Goal: Find specific page/section: Find specific page/section

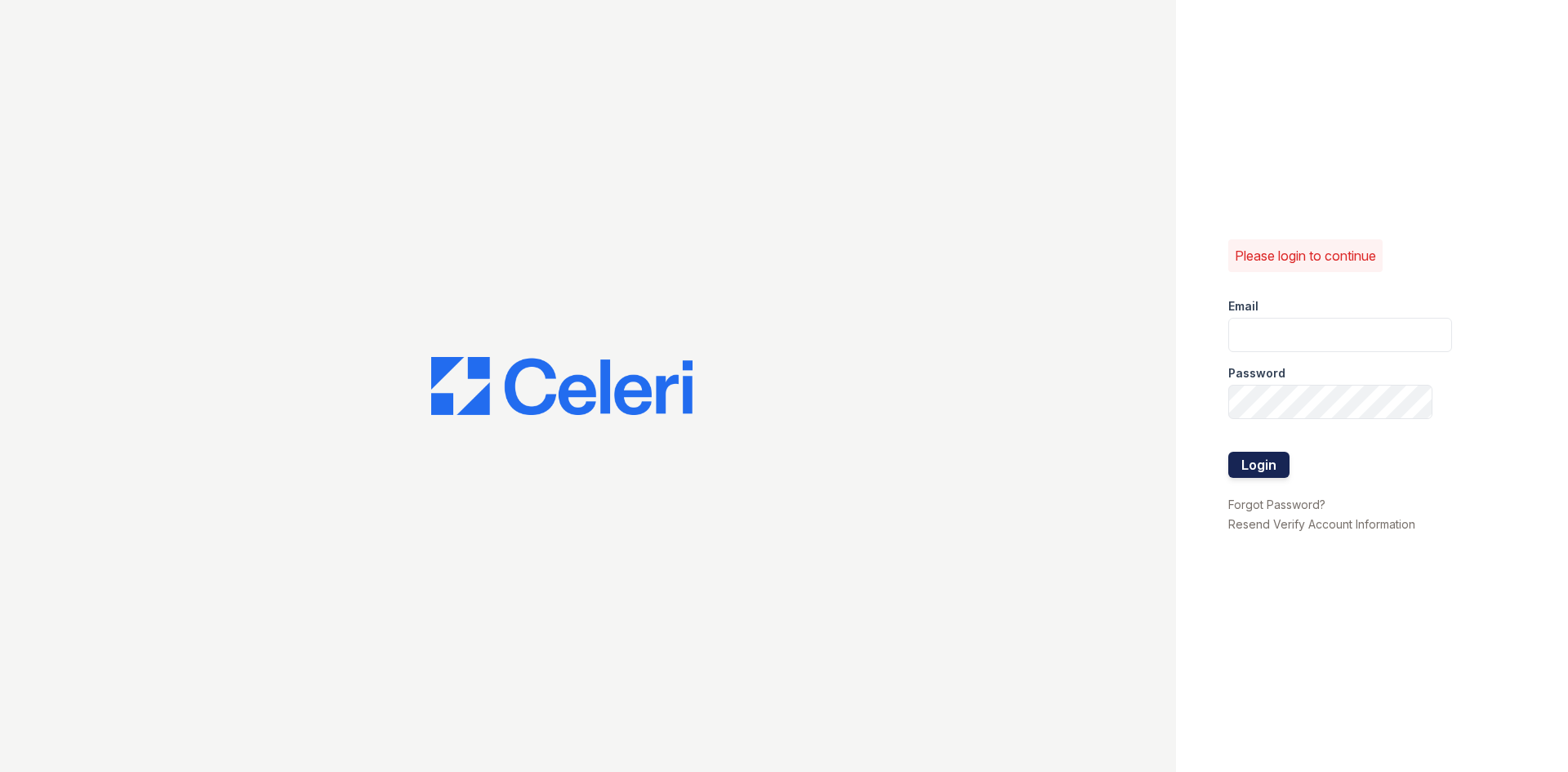
type input "siniguez@trinity-pm.com"
drag, startPoint x: 1255, startPoint y: 458, endPoint x: 1249, endPoint y: 466, distance: 10.0
click at [1255, 458] on button "Login" at bounding box center [1258, 464] width 61 height 26
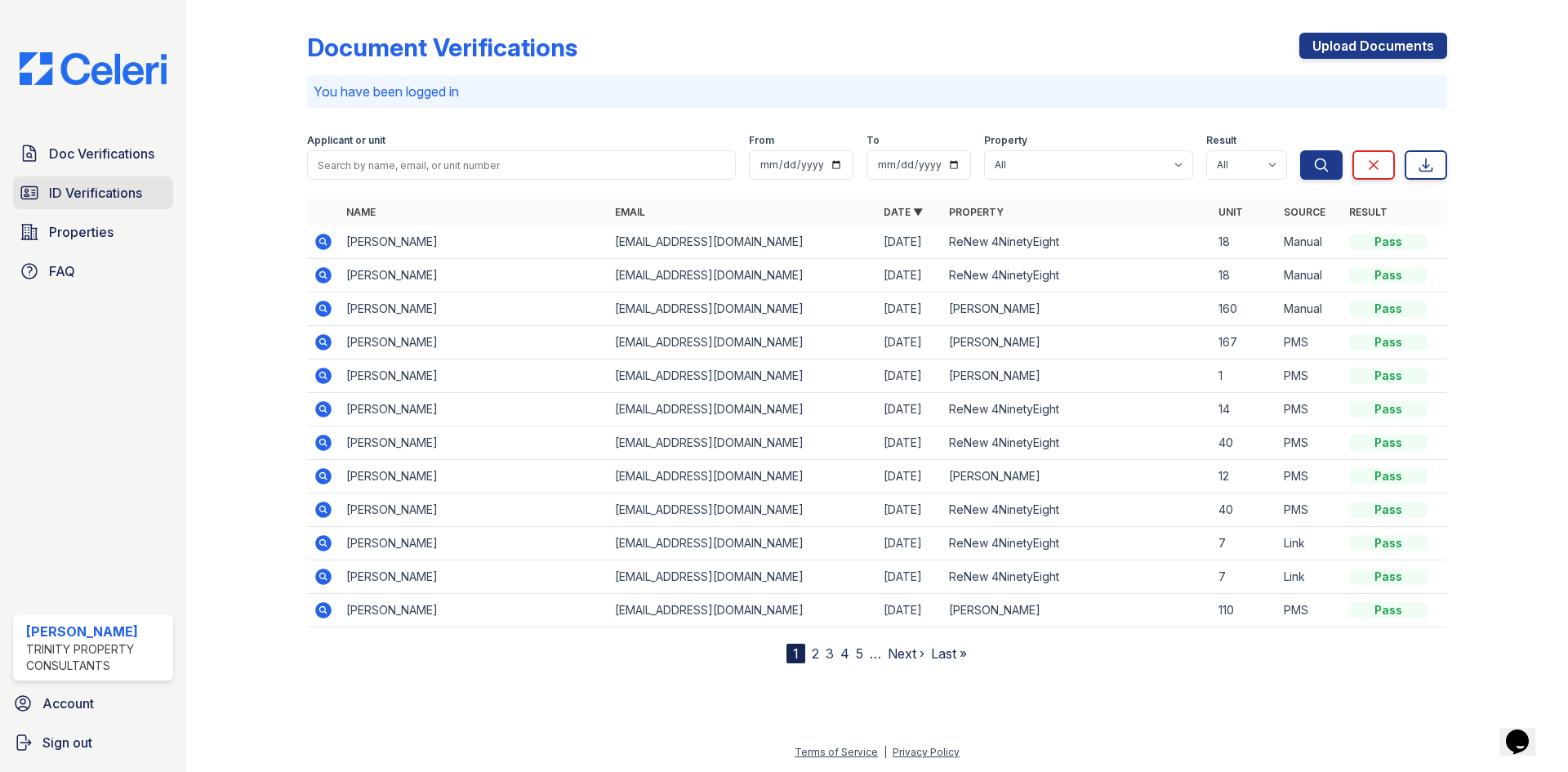
click at [80, 199] on span "ID Verifications" at bounding box center [95, 193] width 93 height 20
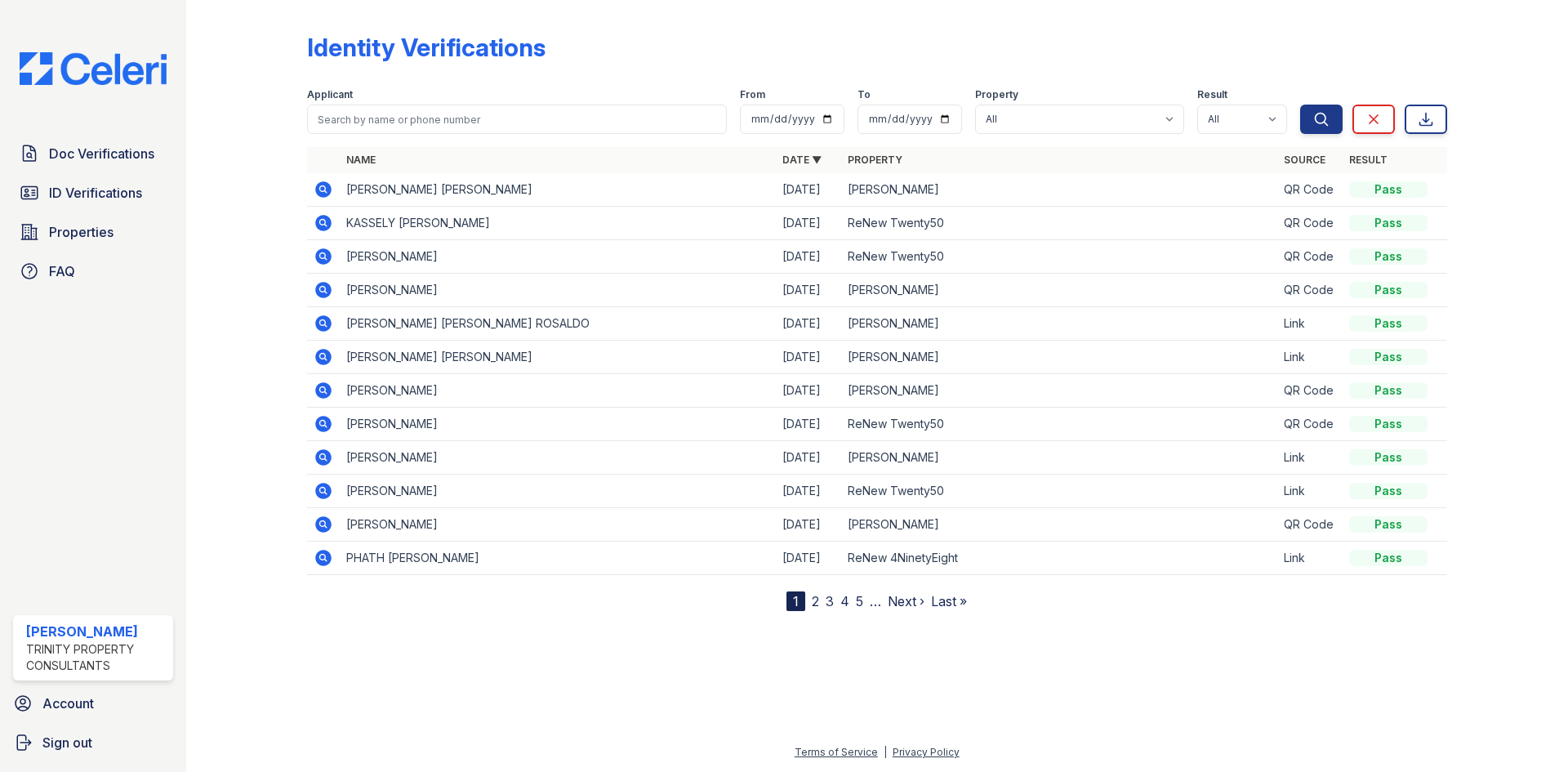
click at [316, 191] on icon at bounding box center [323, 189] width 16 height 16
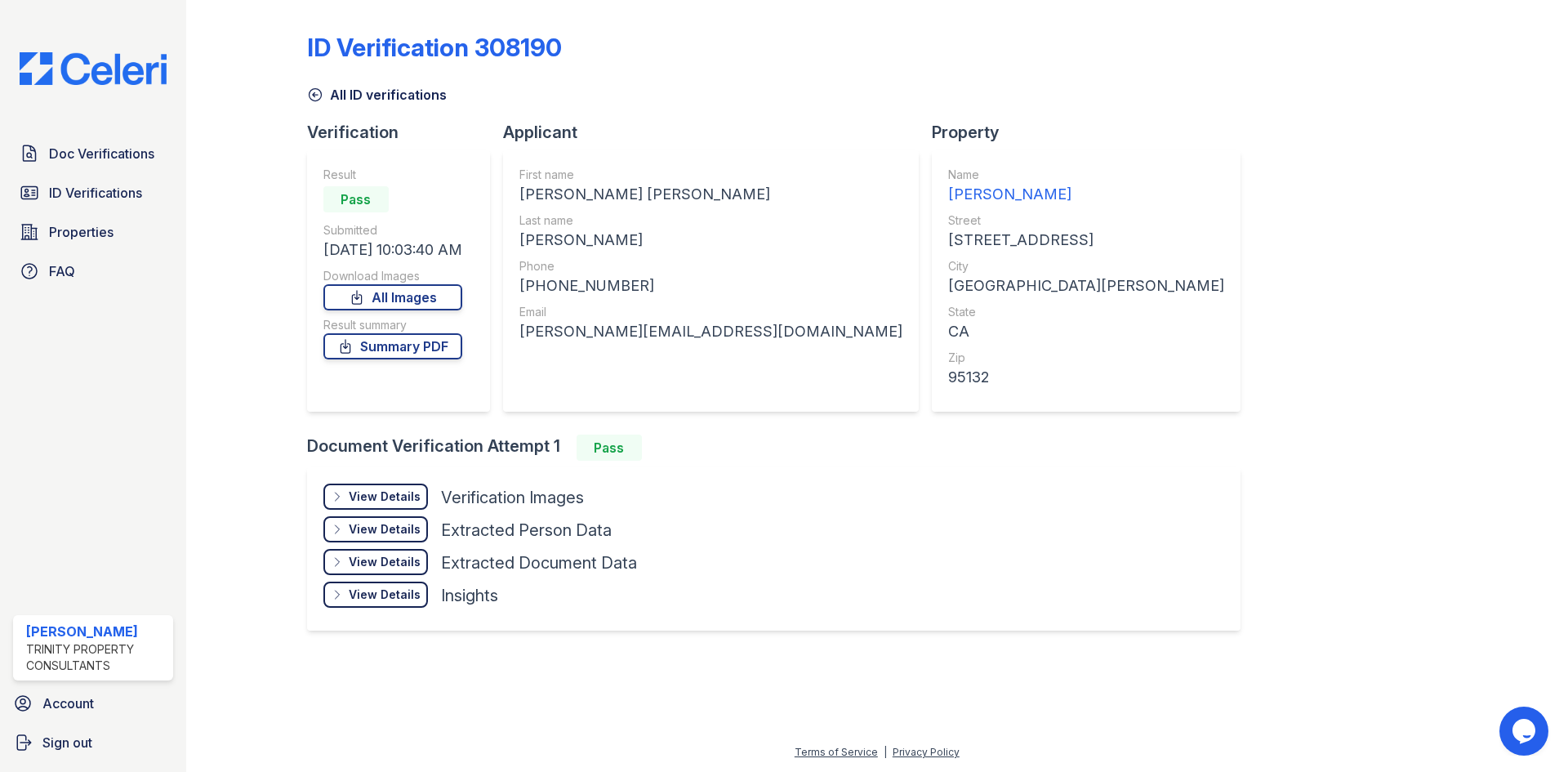
click at [410, 487] on div "View Details Details" at bounding box center [376, 496] width 105 height 26
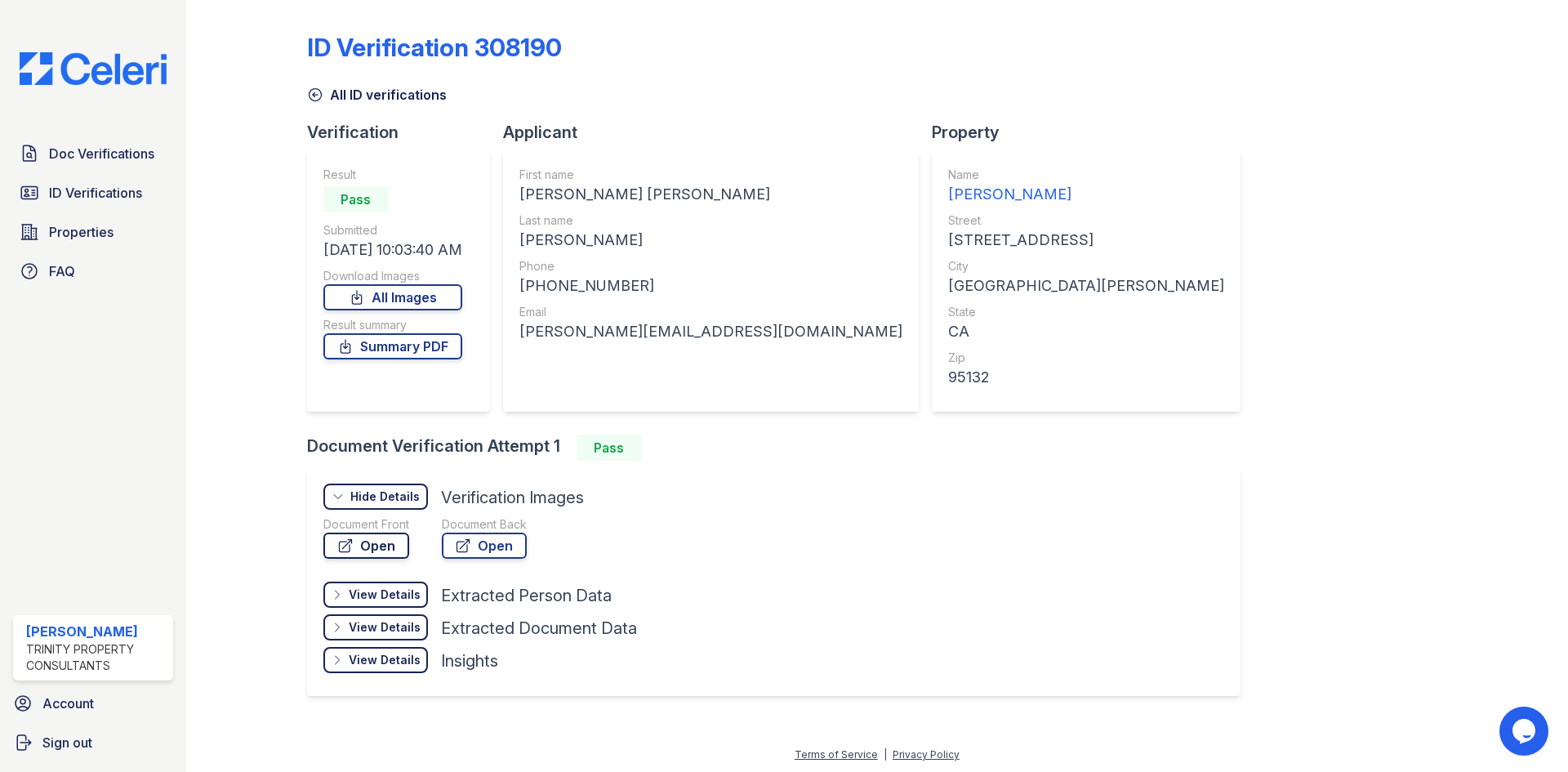
click at [392, 551] on link "Open" at bounding box center [367, 546] width 86 height 26
click at [80, 185] on span "ID Verifications" at bounding box center [95, 193] width 93 height 20
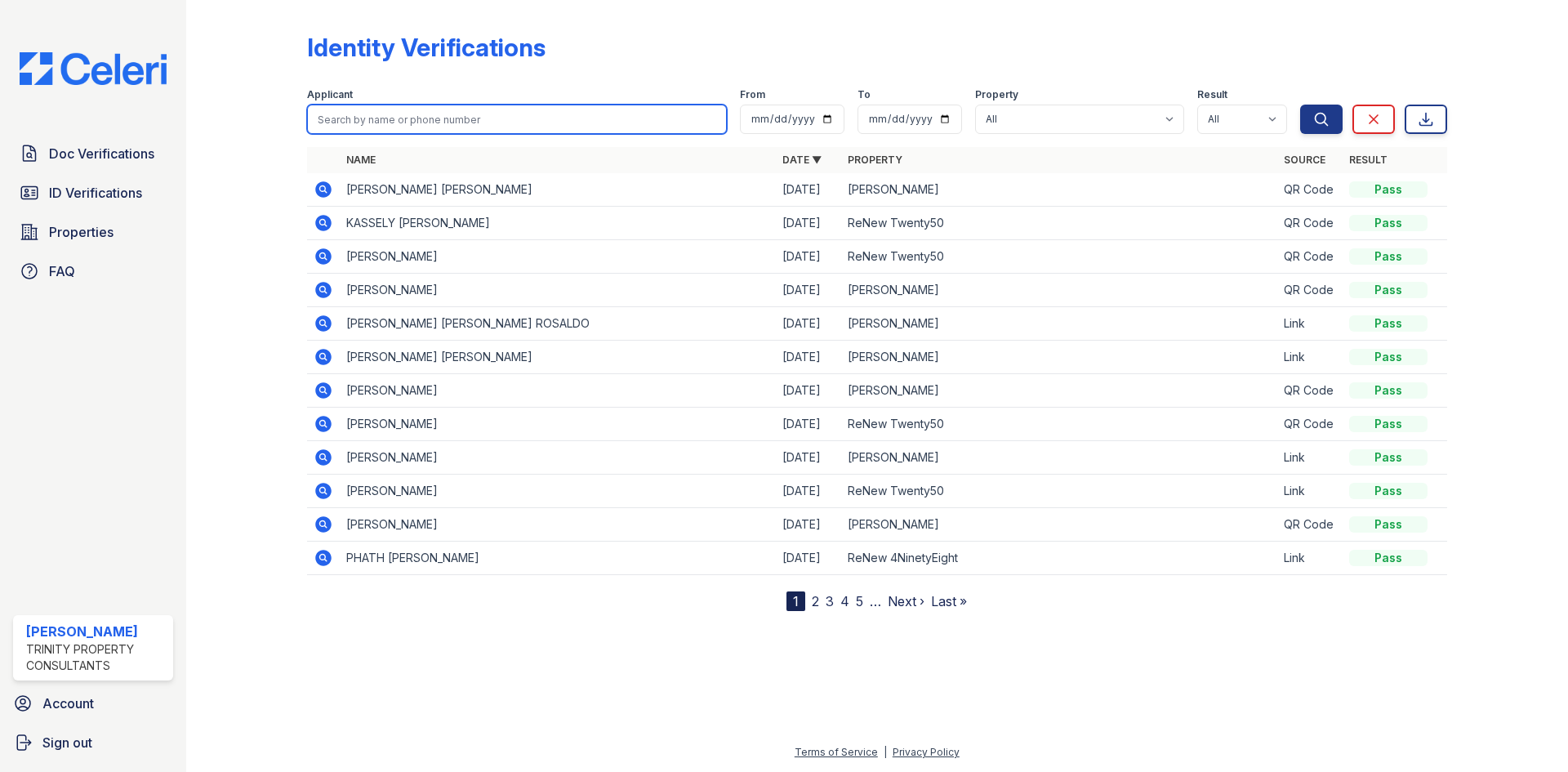
click at [499, 115] on input "search" at bounding box center [516, 120] width 419 height 30
type input "meliza"
click at [1300, 105] on button "Search" at bounding box center [1321, 120] width 43 height 30
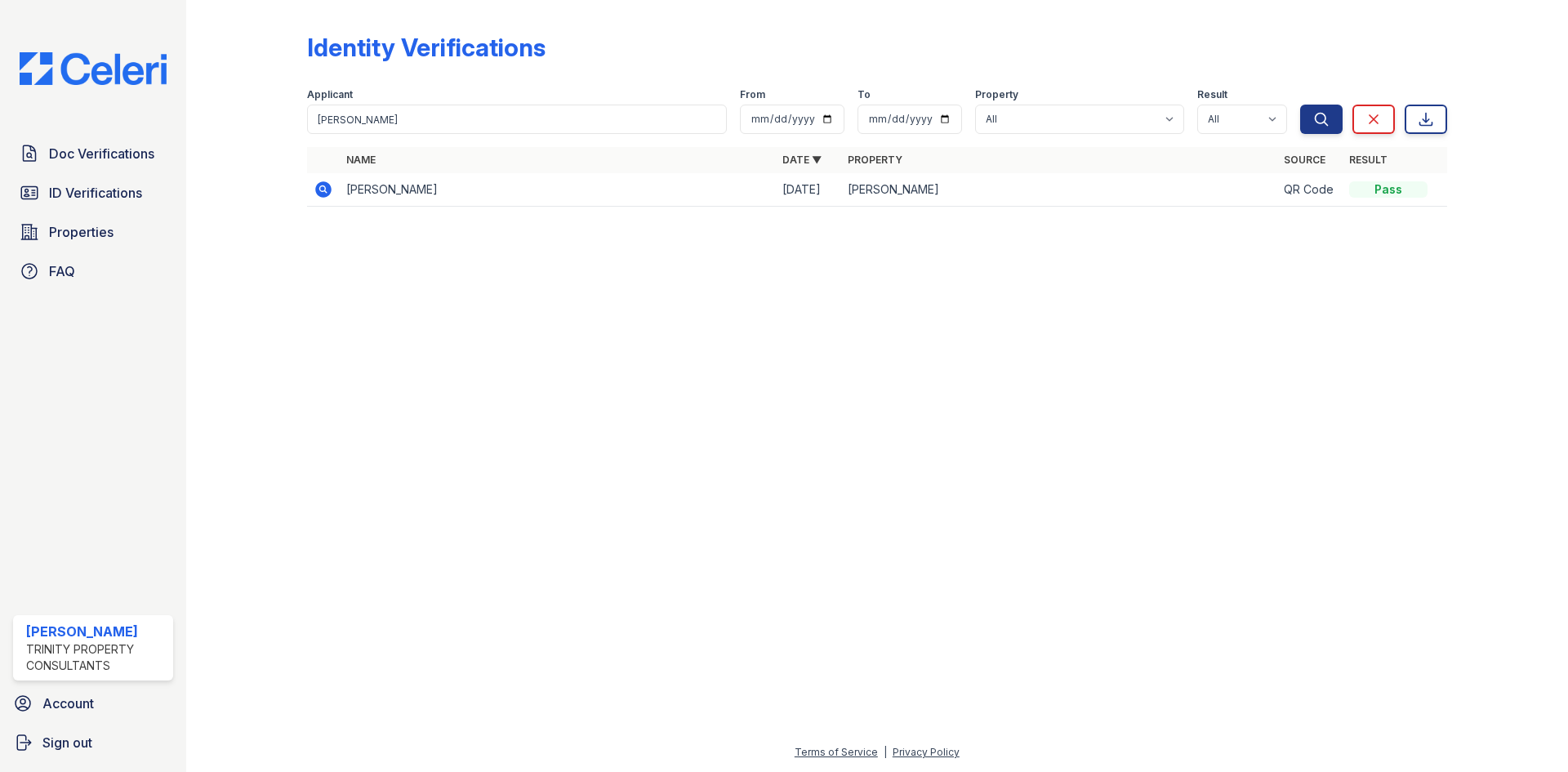
click at [311, 191] on td at bounding box center [323, 190] width 33 height 34
click at [329, 195] on icon at bounding box center [323, 189] width 16 height 16
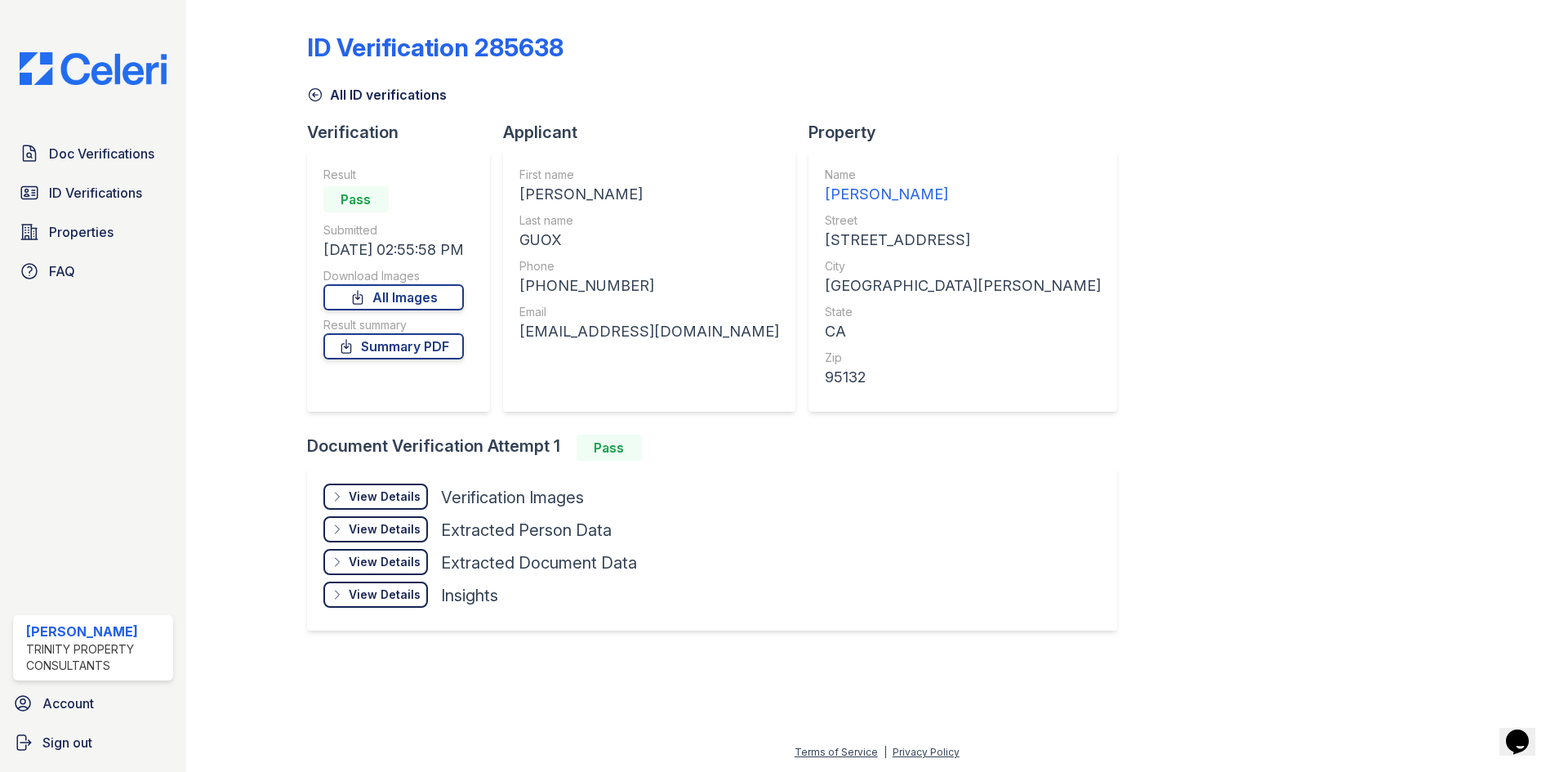
drag, startPoint x: 399, startPoint y: 496, endPoint x: 406, endPoint y: 517, distance: 22.1
click at [400, 496] on div "View Details" at bounding box center [385, 496] width 72 height 16
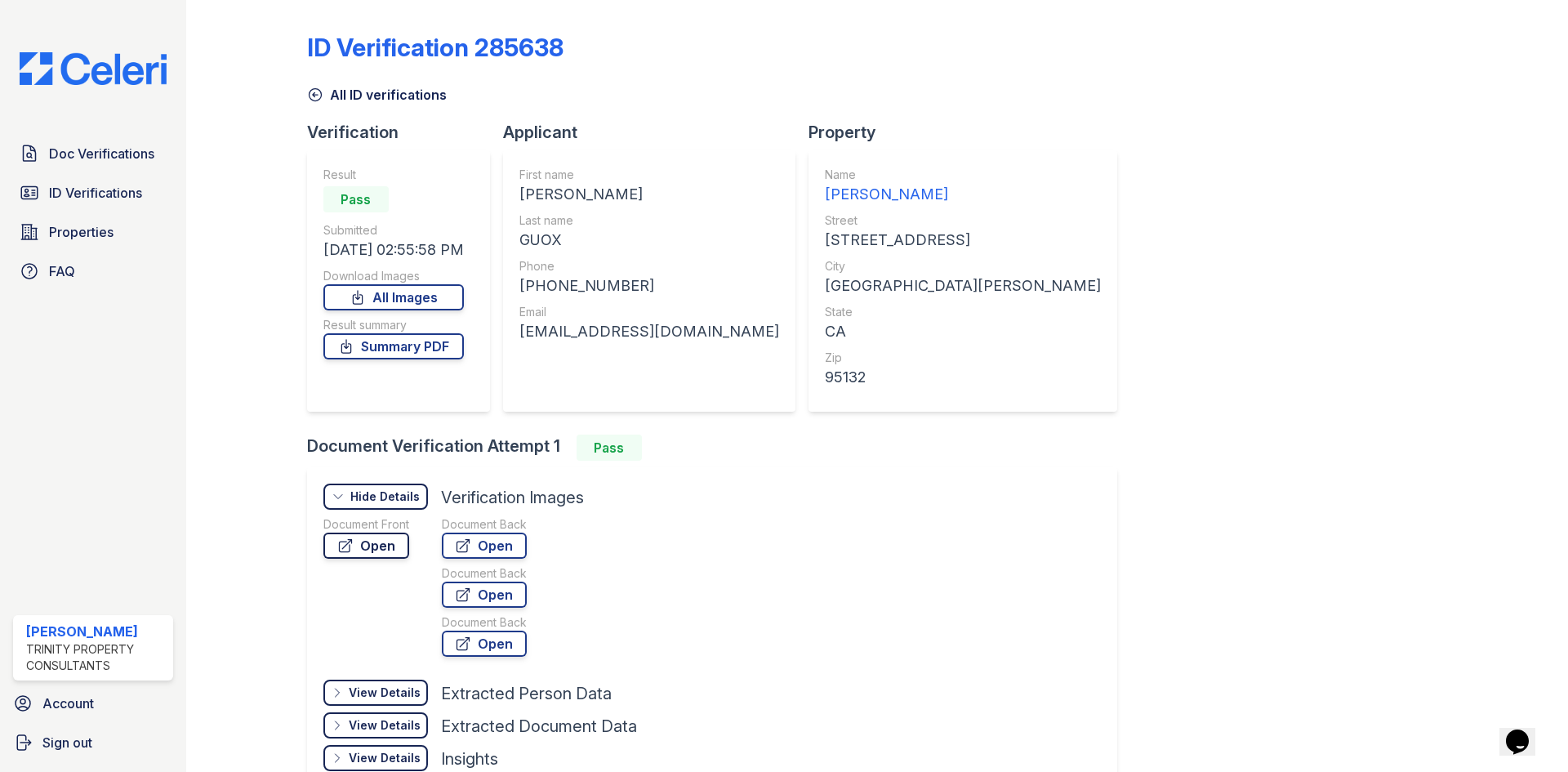
click at [387, 540] on link "Open" at bounding box center [367, 546] width 86 height 26
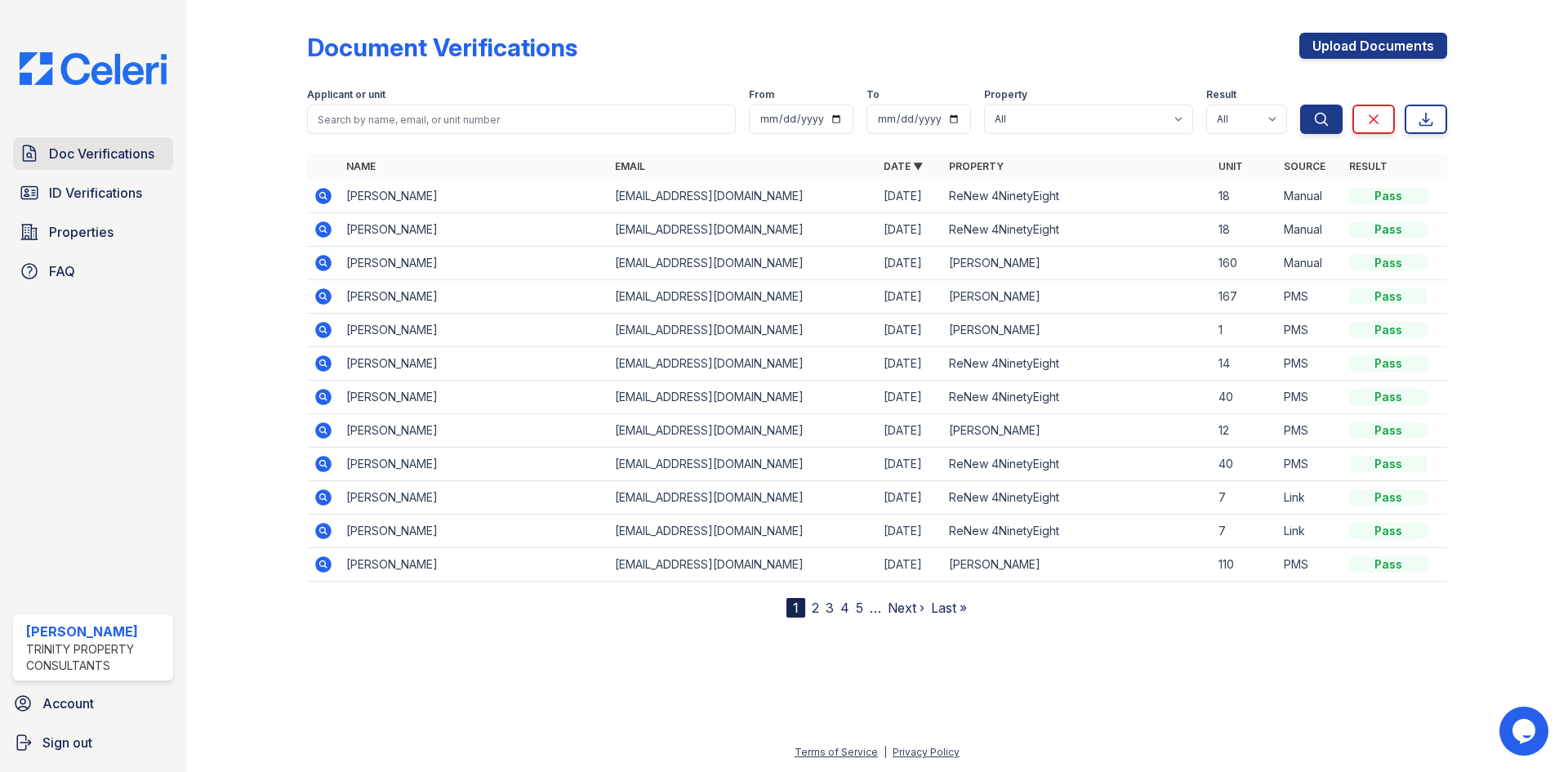
click at [131, 158] on span "Doc Verifications" at bounding box center [102, 153] width 106 height 20
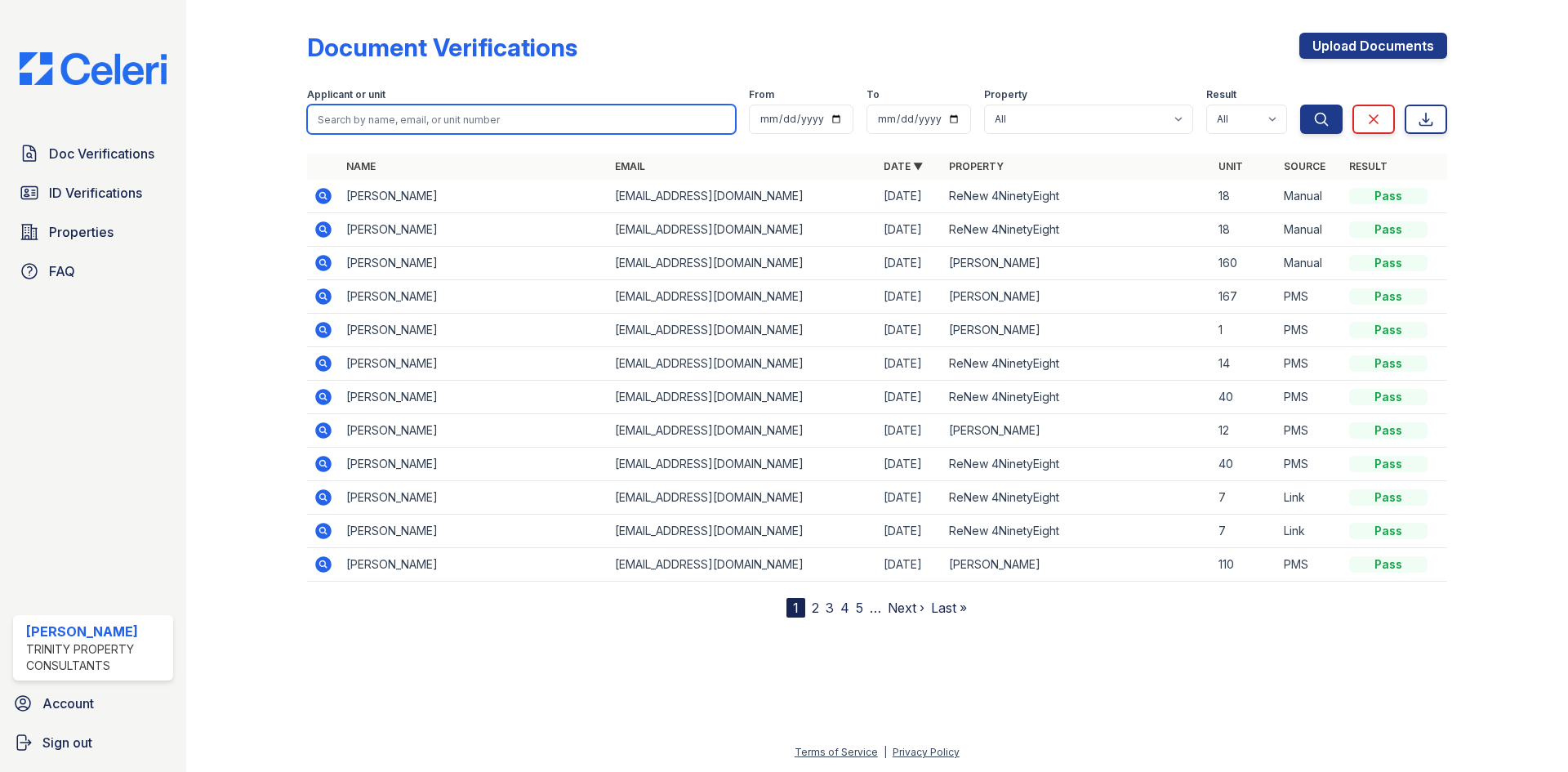
click at [428, 127] on input "search" at bounding box center [521, 120] width 428 height 30
type input "mcihelle"
click at [1300, 105] on button "Search" at bounding box center [1321, 120] width 43 height 30
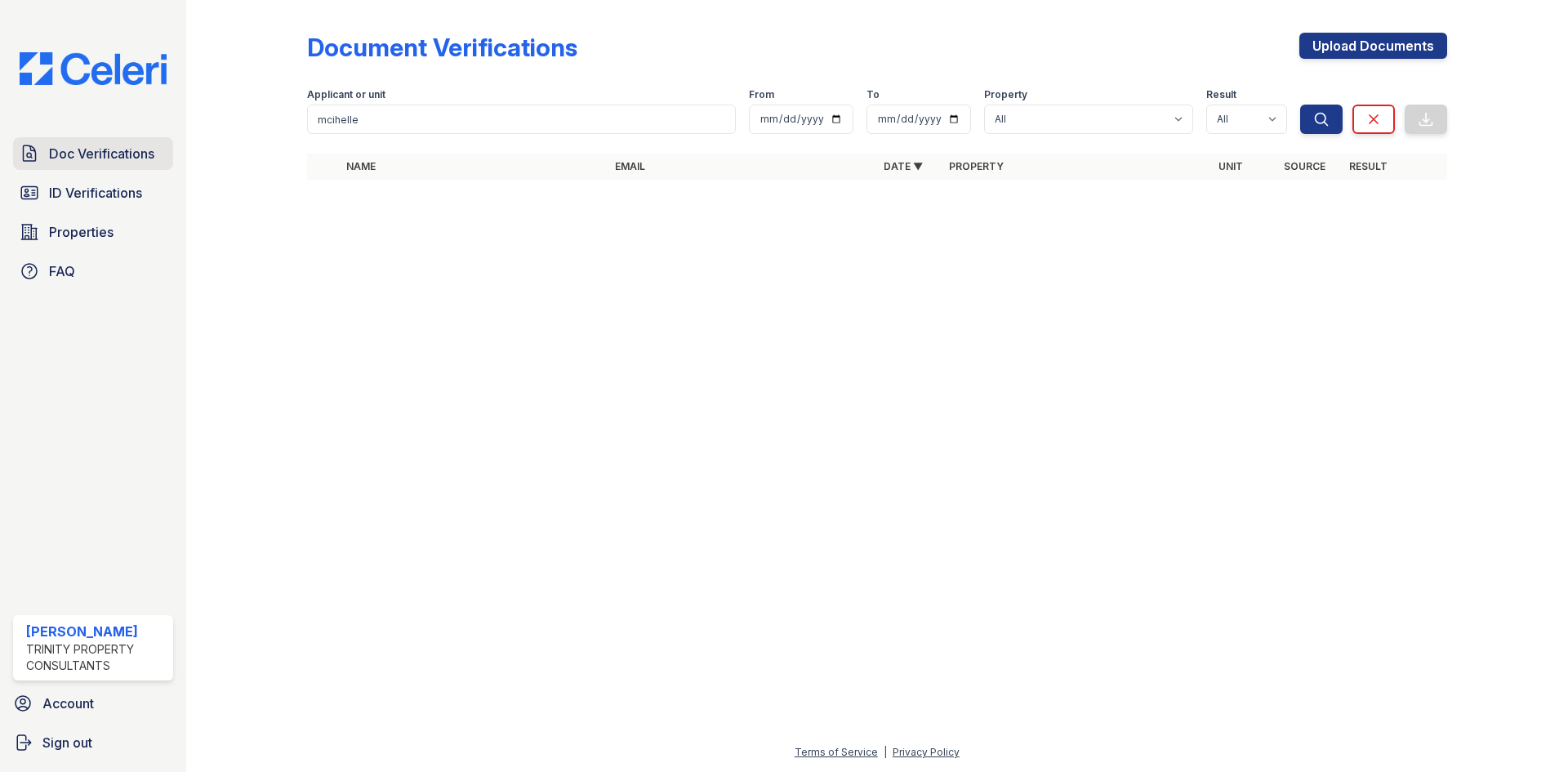
click at [56, 147] on span "Doc Verifications" at bounding box center [102, 153] width 106 height 20
